Goal: Task Accomplishment & Management: Use online tool/utility

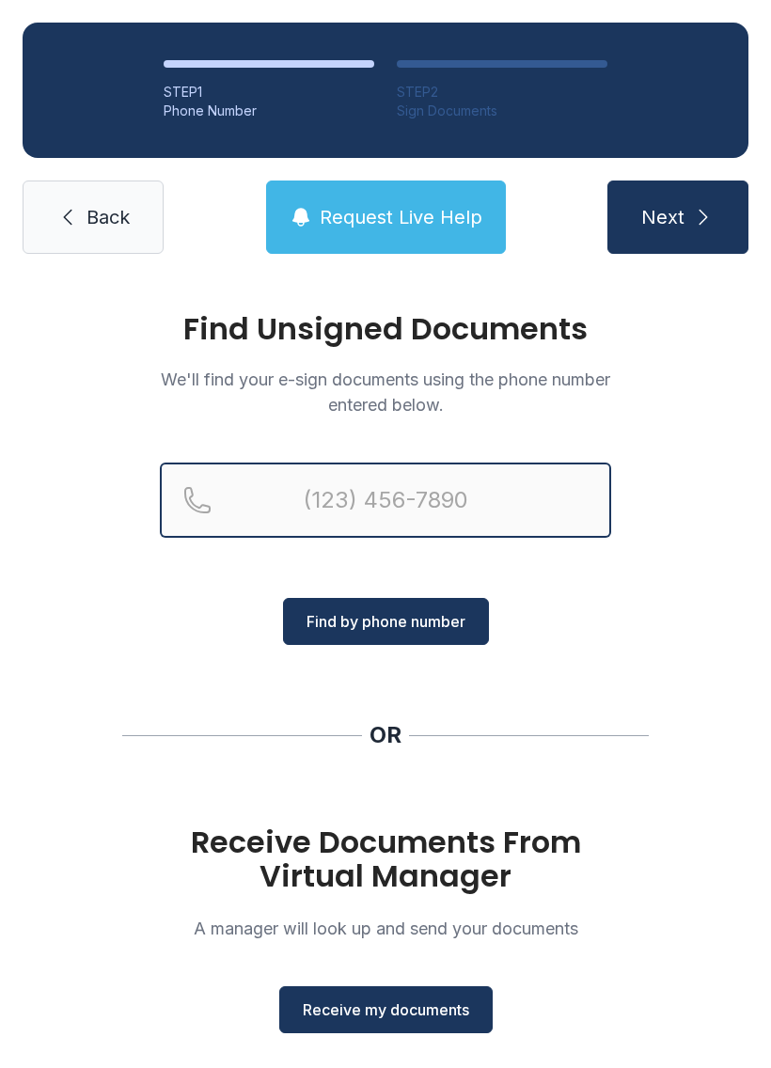
click at [357, 488] on input "Reservation phone number" at bounding box center [385, 500] width 451 height 75
type input "[PHONE_NUMBER]"
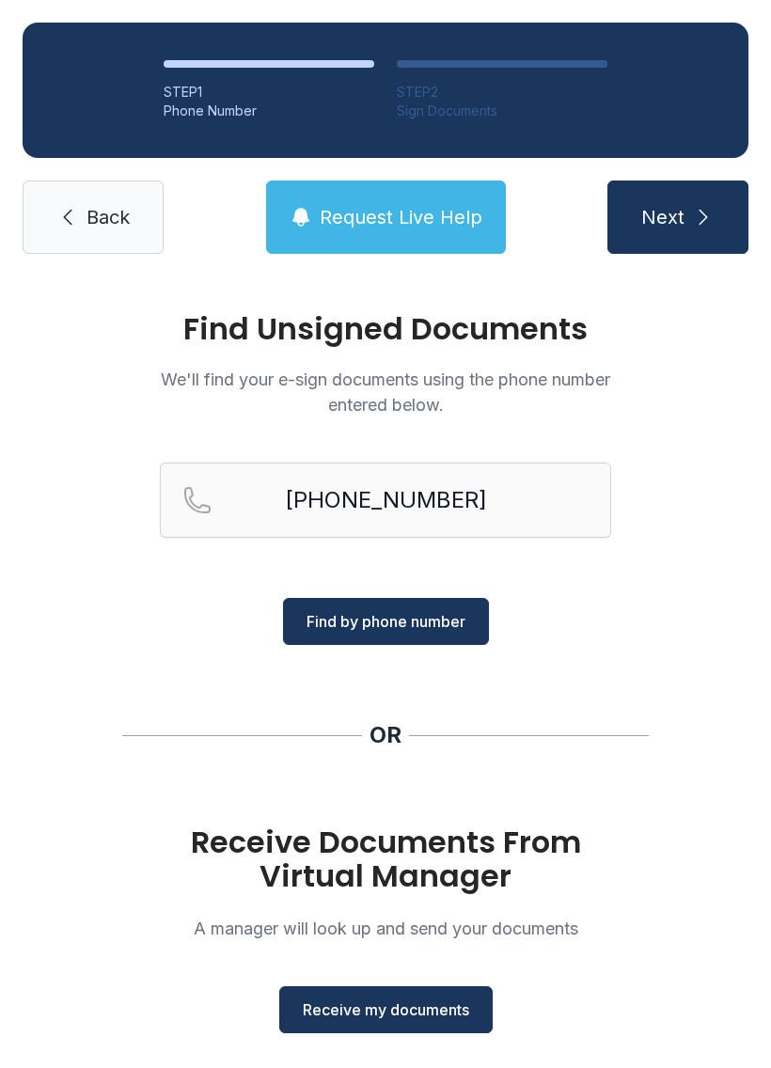
click at [453, 626] on span "Find by phone number" at bounding box center [386, 621] width 159 height 23
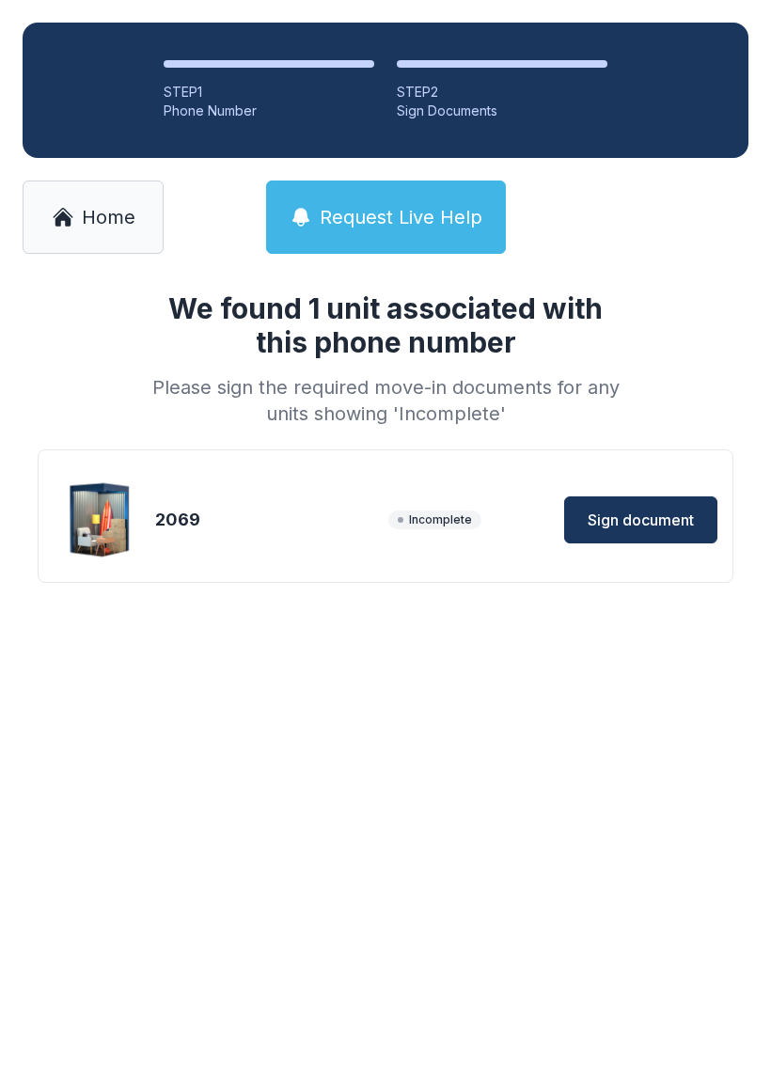
click at [625, 515] on span "Sign document" at bounding box center [641, 520] width 106 height 23
click at [622, 515] on span "Sign document" at bounding box center [641, 520] width 106 height 23
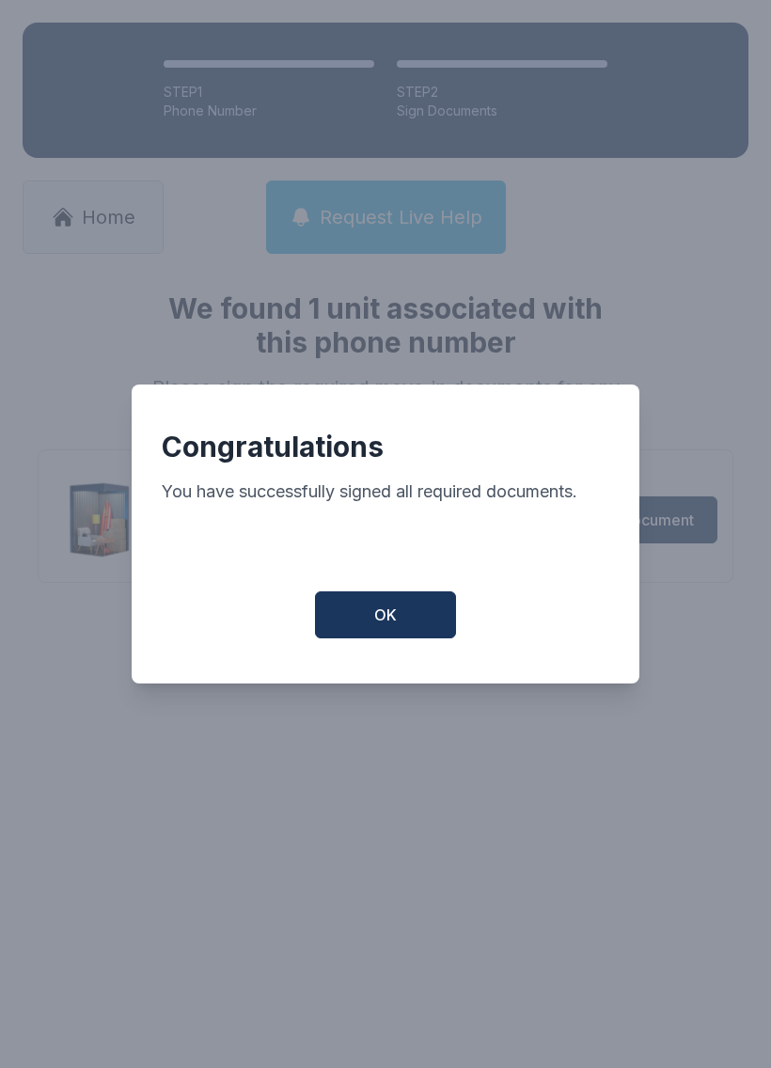
click at [347, 626] on button "OK" at bounding box center [385, 615] width 141 height 47
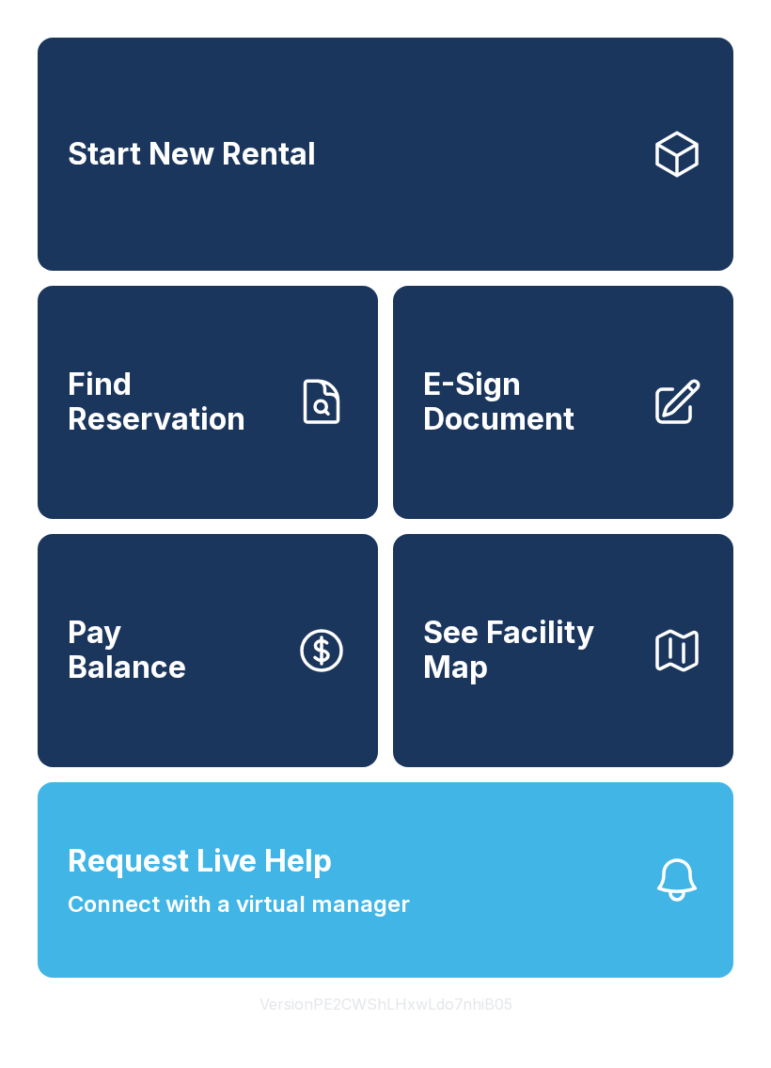
click at [578, 723] on button "See Facility Map" at bounding box center [563, 650] width 340 height 233
